Goal: Check status: Check status

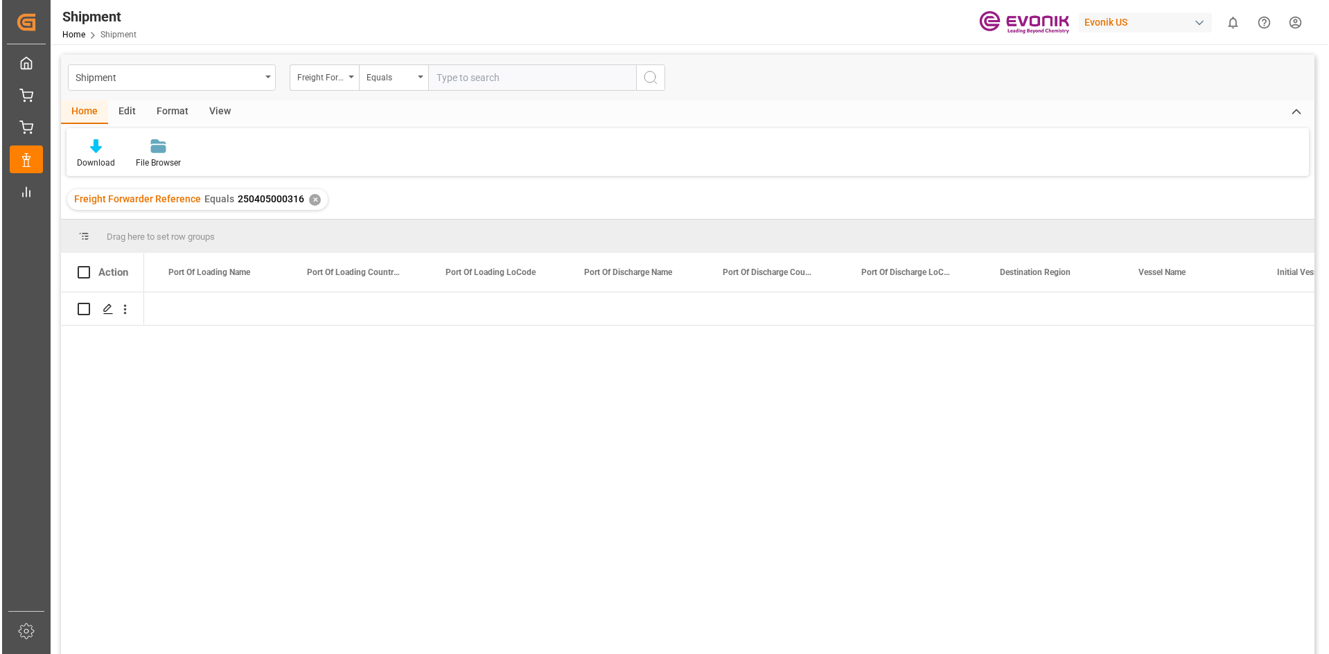
scroll to position [0, 1516]
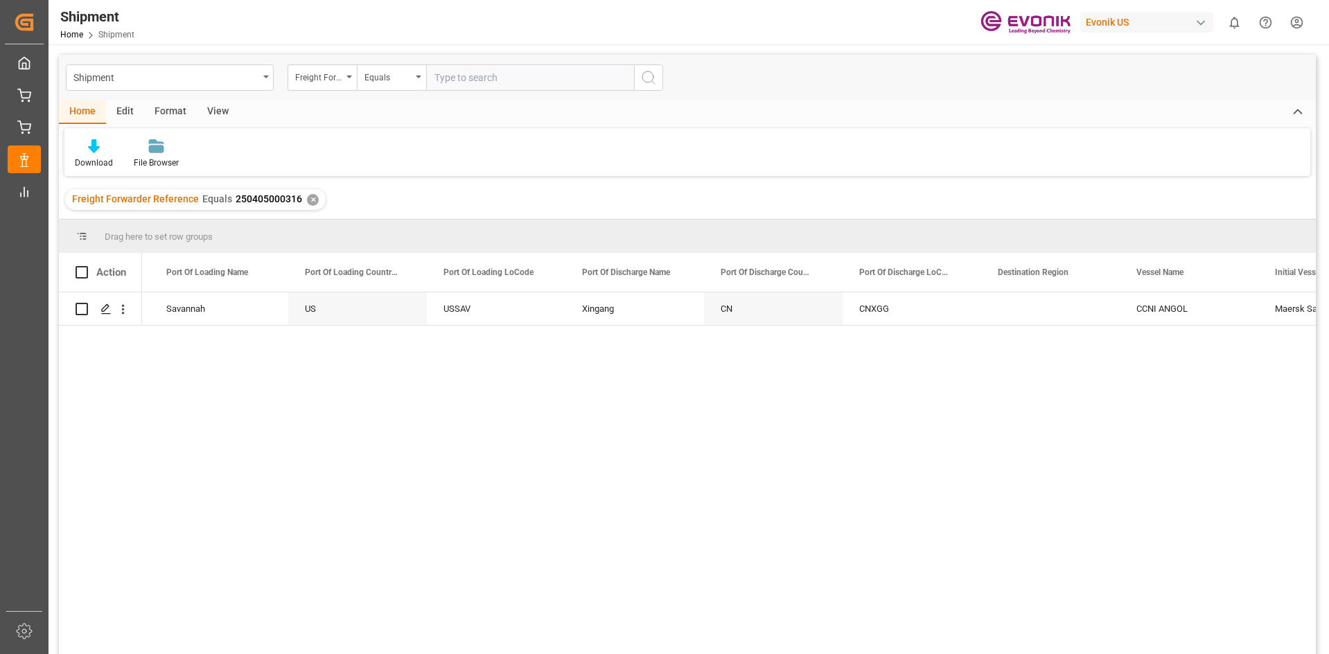
click at [307, 202] on div "✕" at bounding box center [313, 200] width 12 height 12
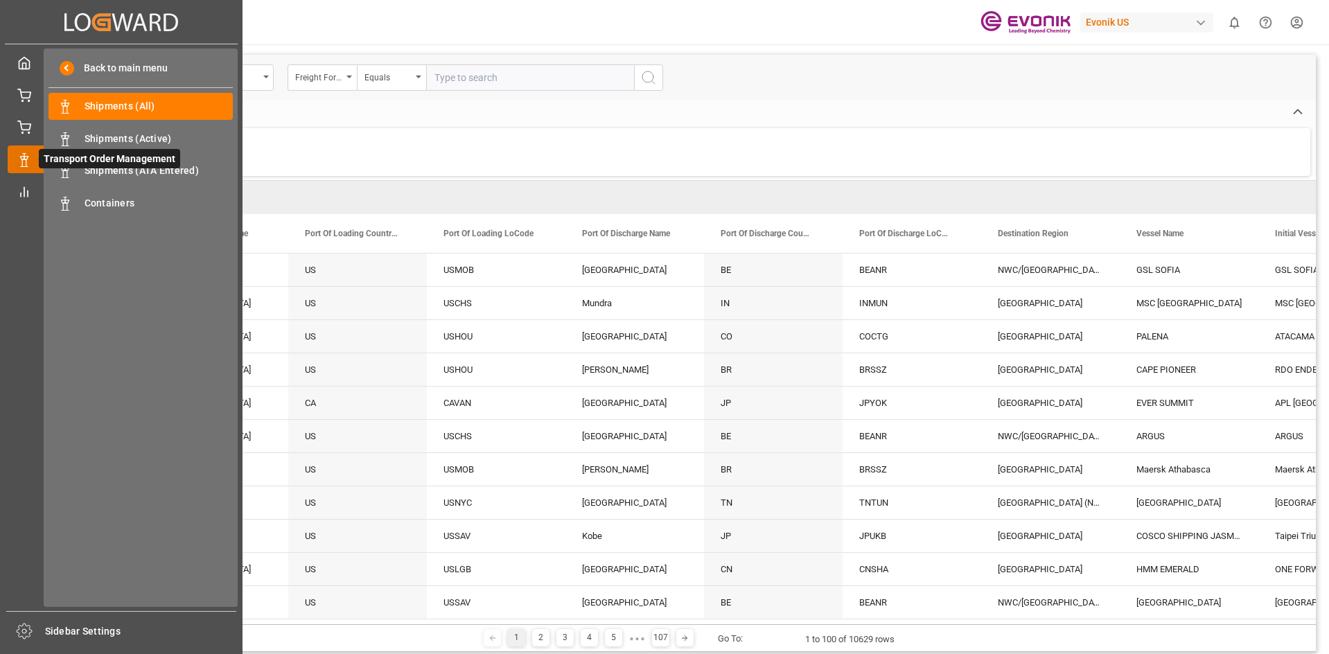
click at [37, 157] on icon at bounding box center [40, 159] width 29 height 29
click at [132, 170] on span "Shipments (ATA Entered)" at bounding box center [159, 170] width 149 height 15
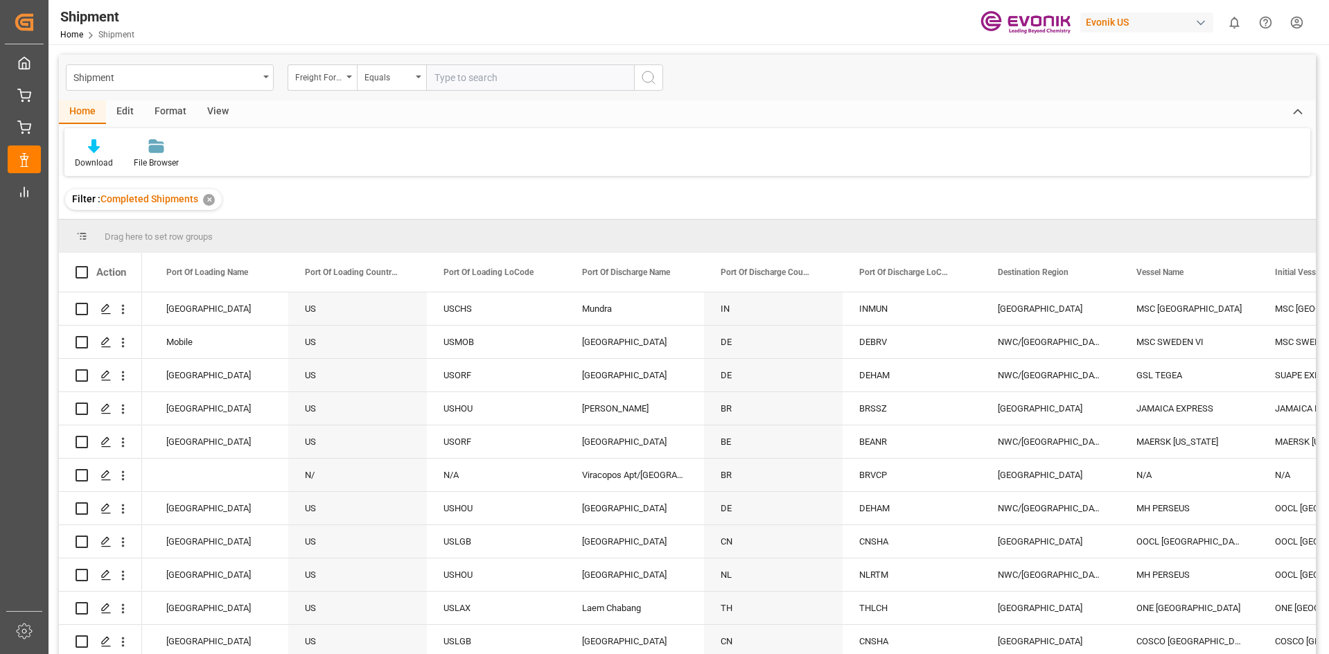
click at [346, 81] on div "Freight Forwarder Reference" at bounding box center [321, 77] width 69 height 26
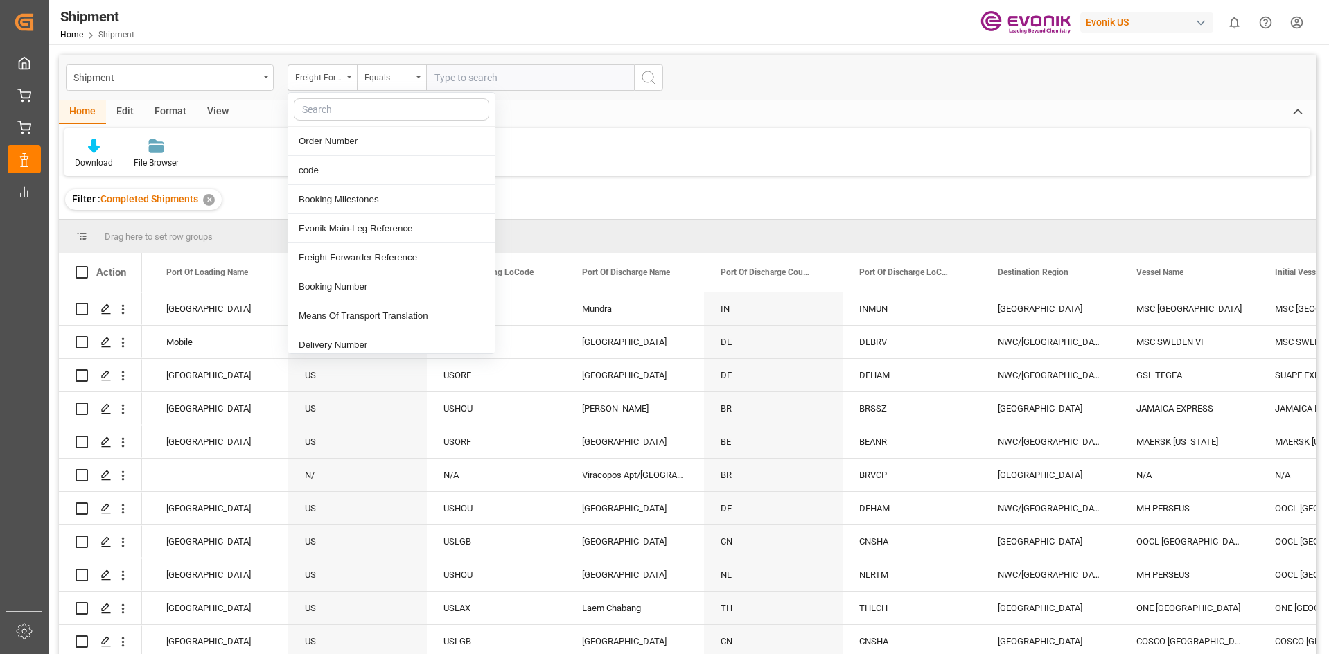
scroll to position [69, 0]
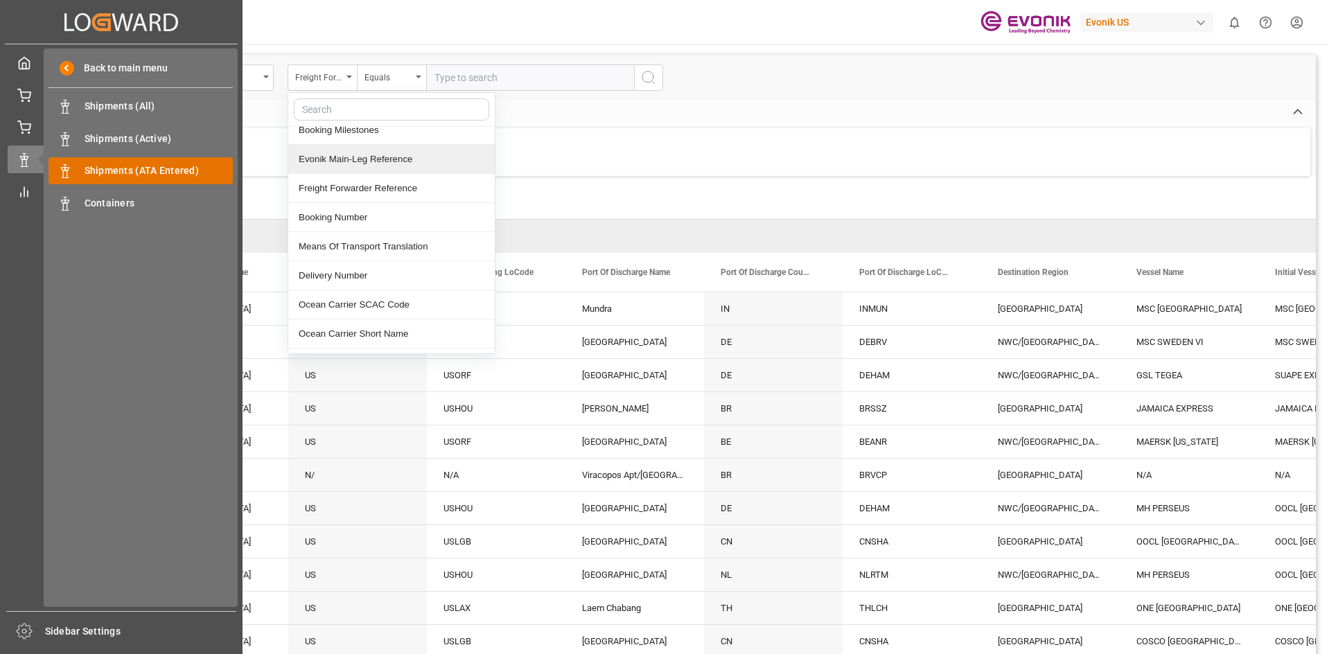
click at [197, 168] on span "Shipments (ATA Entered)" at bounding box center [159, 170] width 149 height 15
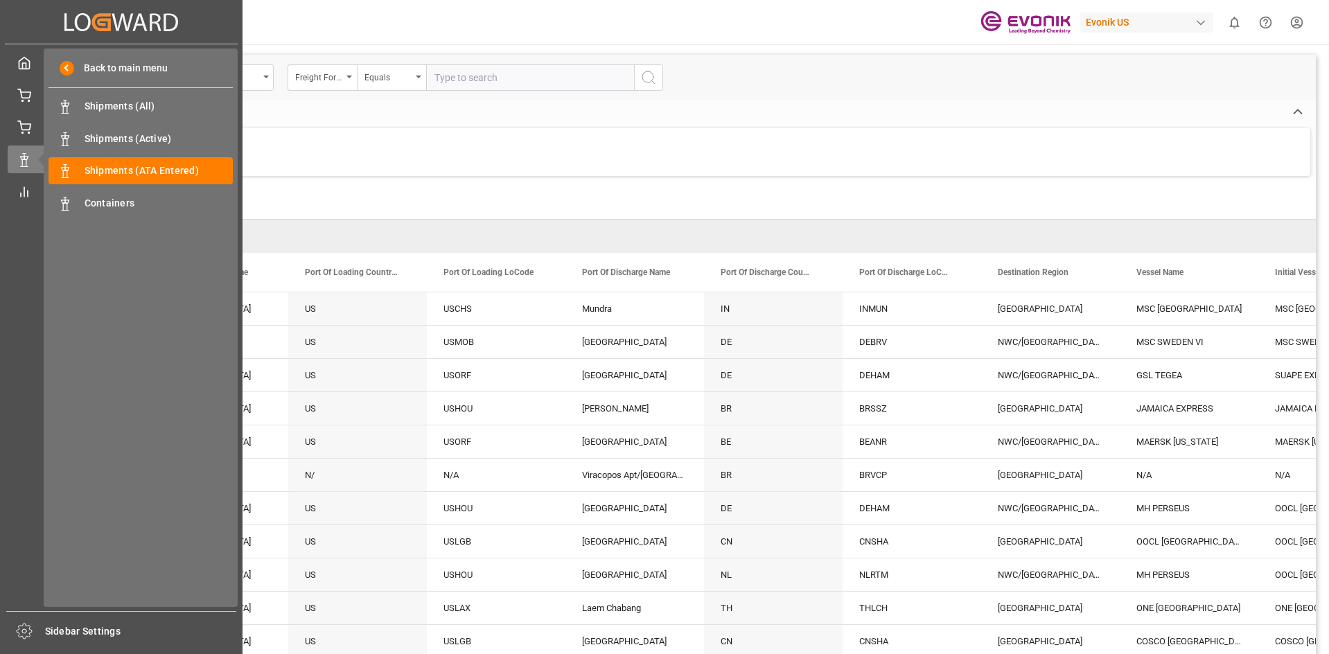
click at [127, 229] on div "Back to main menu Shipments (All) Shipments (All) Shipments (Active) Shipments …" at bounding box center [141, 327] width 194 height 558
click at [127, 215] on div "Containers Containers" at bounding box center [140, 202] width 184 height 27
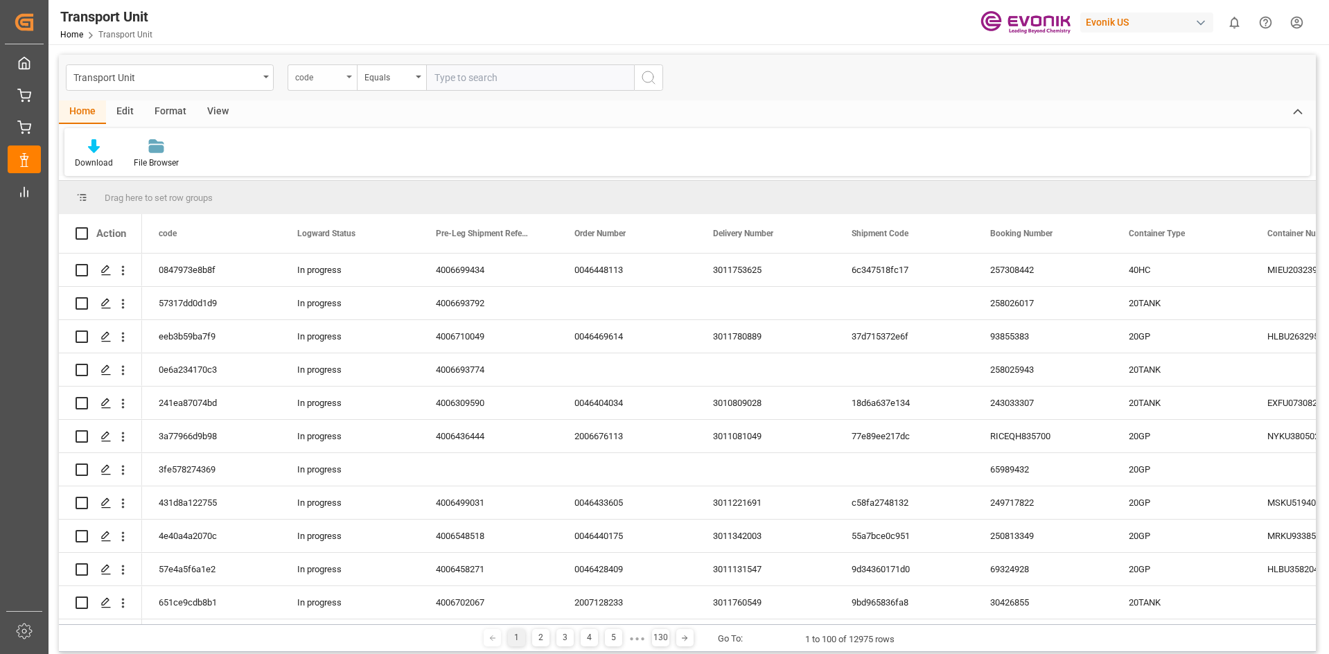
click at [346, 85] on div "code" at bounding box center [321, 77] width 69 height 26
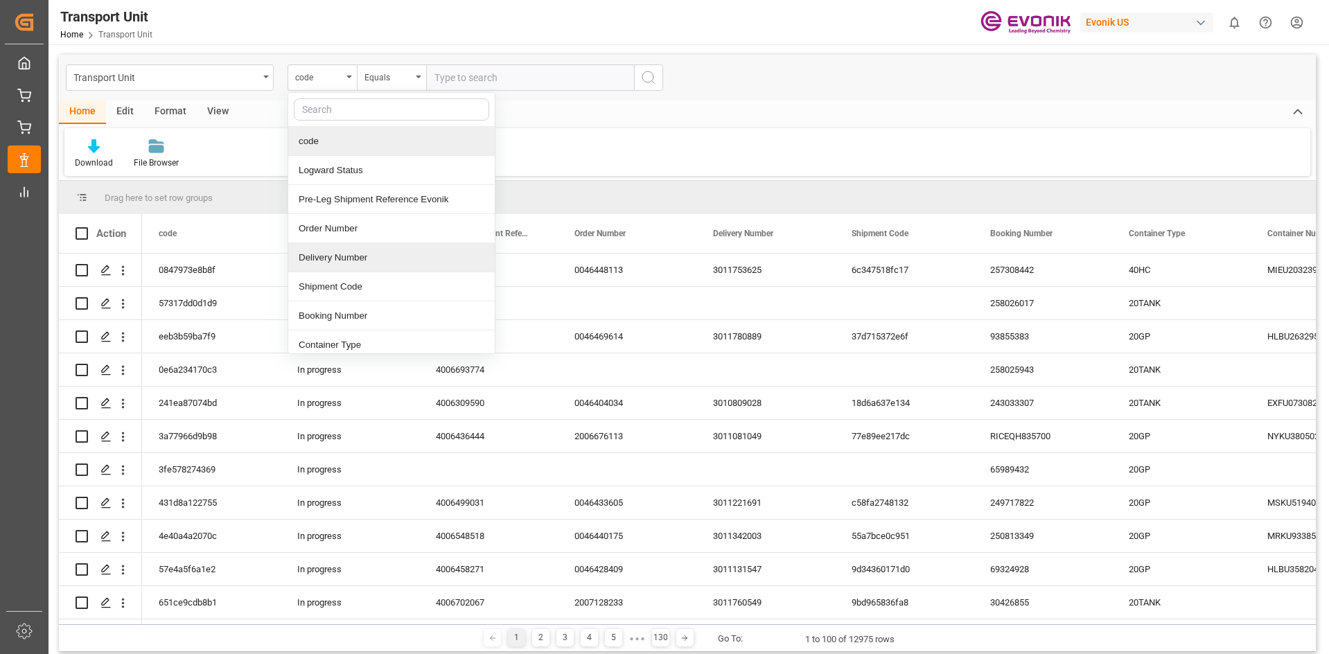
scroll to position [69, 0]
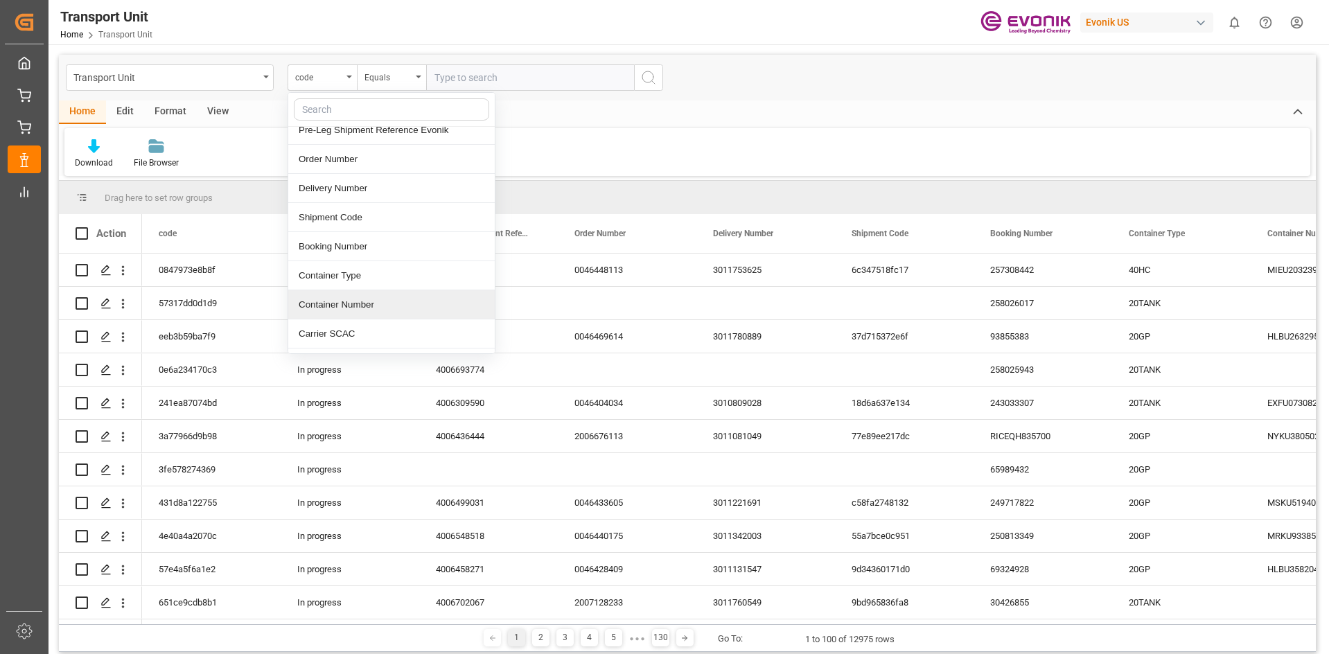
click at [337, 306] on div "Container Number" at bounding box center [391, 304] width 206 height 29
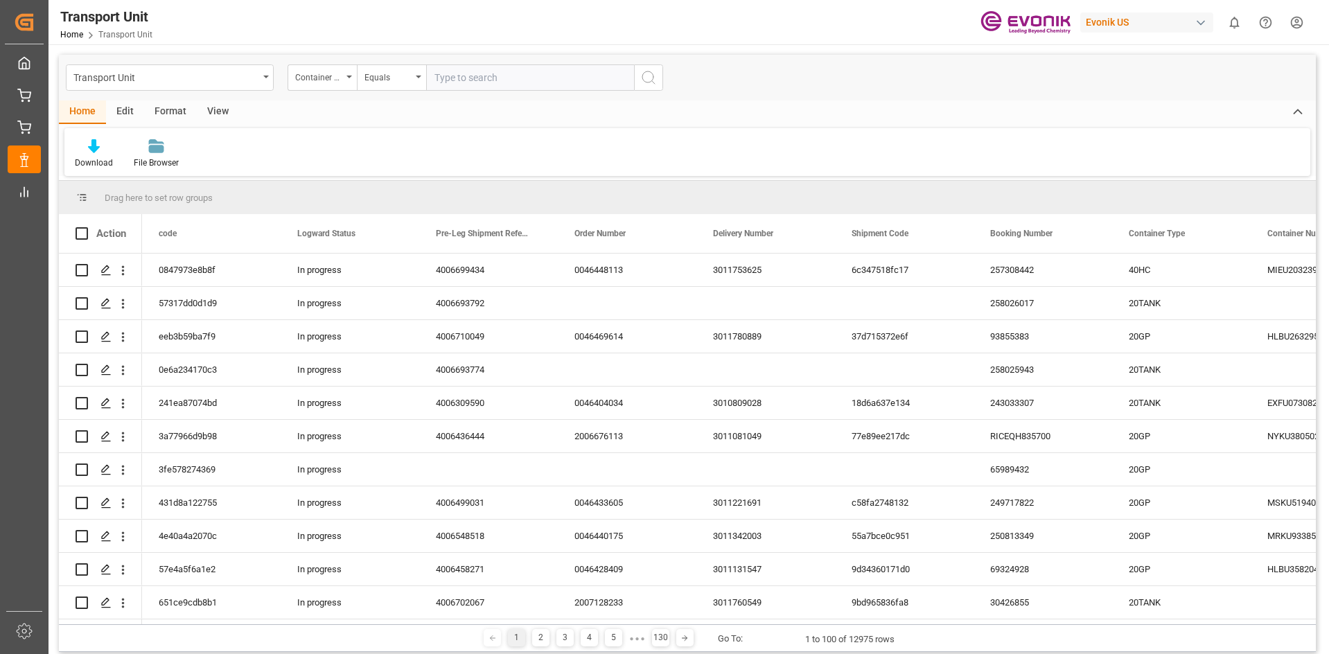
click at [485, 82] on input "text" at bounding box center [530, 77] width 208 height 26
paste input "TEMU"
click at [492, 73] on input "TEMU" at bounding box center [530, 77] width 208 height 26
paste input "1783539"
type input "TEMU1783539"
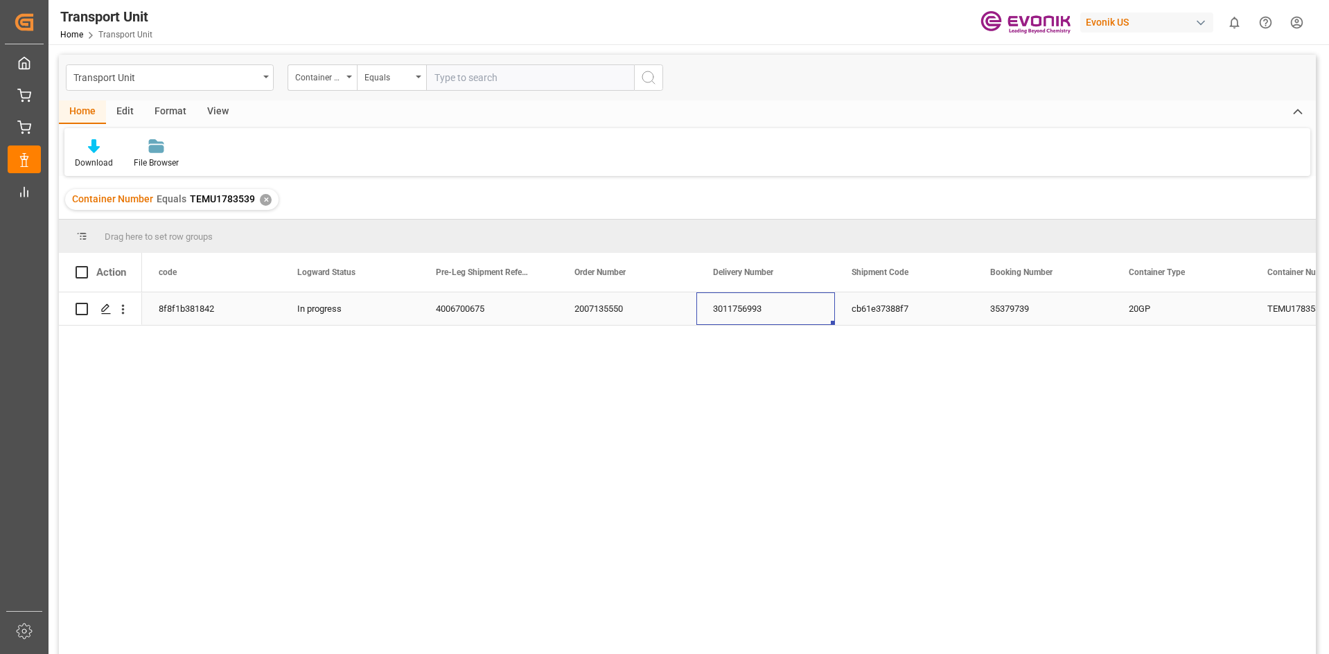
click at [725, 307] on div "3011756993" at bounding box center [765, 308] width 139 height 33
